Goal: Find specific page/section: Find specific page/section

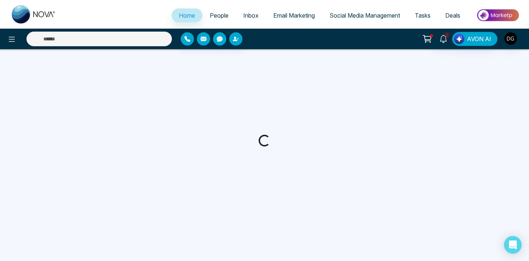
click at [206, 10] on link "People" at bounding box center [218, 15] width 33 height 14
select select "*"
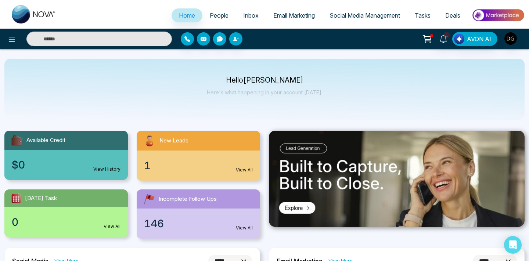
click at [214, 13] on span "People" at bounding box center [219, 15] width 19 height 7
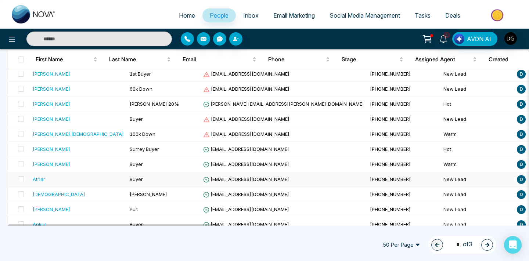
scroll to position [529, 0]
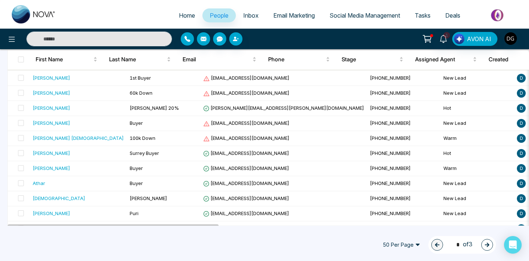
click at [489, 245] on icon "button" at bounding box center [487, 245] width 4 height 4
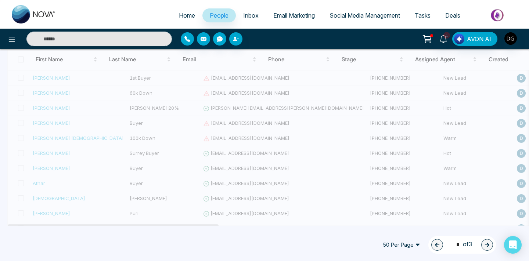
type input "*"
